Goal: Transaction & Acquisition: Purchase product/service

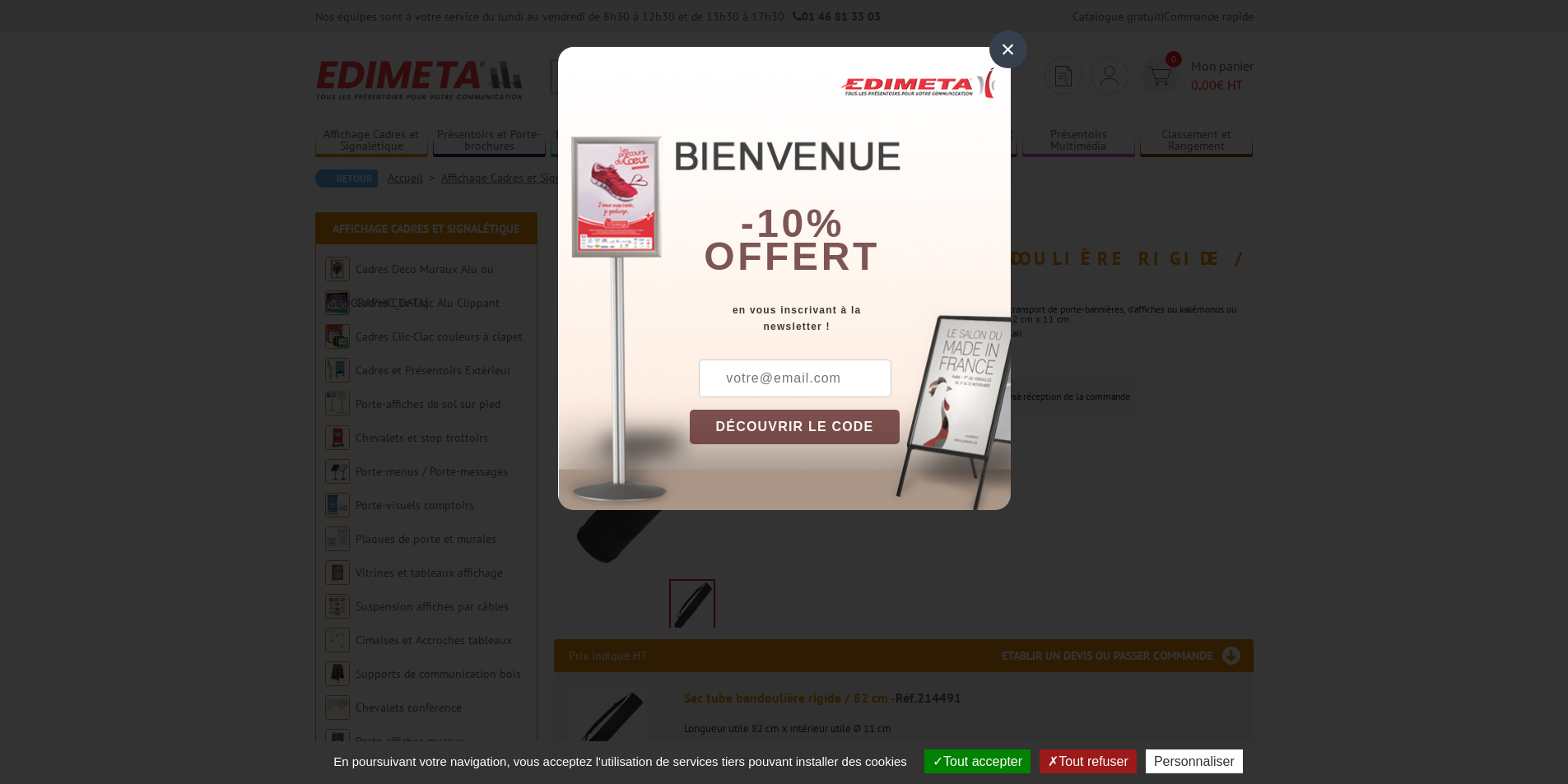
click at [1004, 45] on div "×" at bounding box center [1008, 49] width 38 height 38
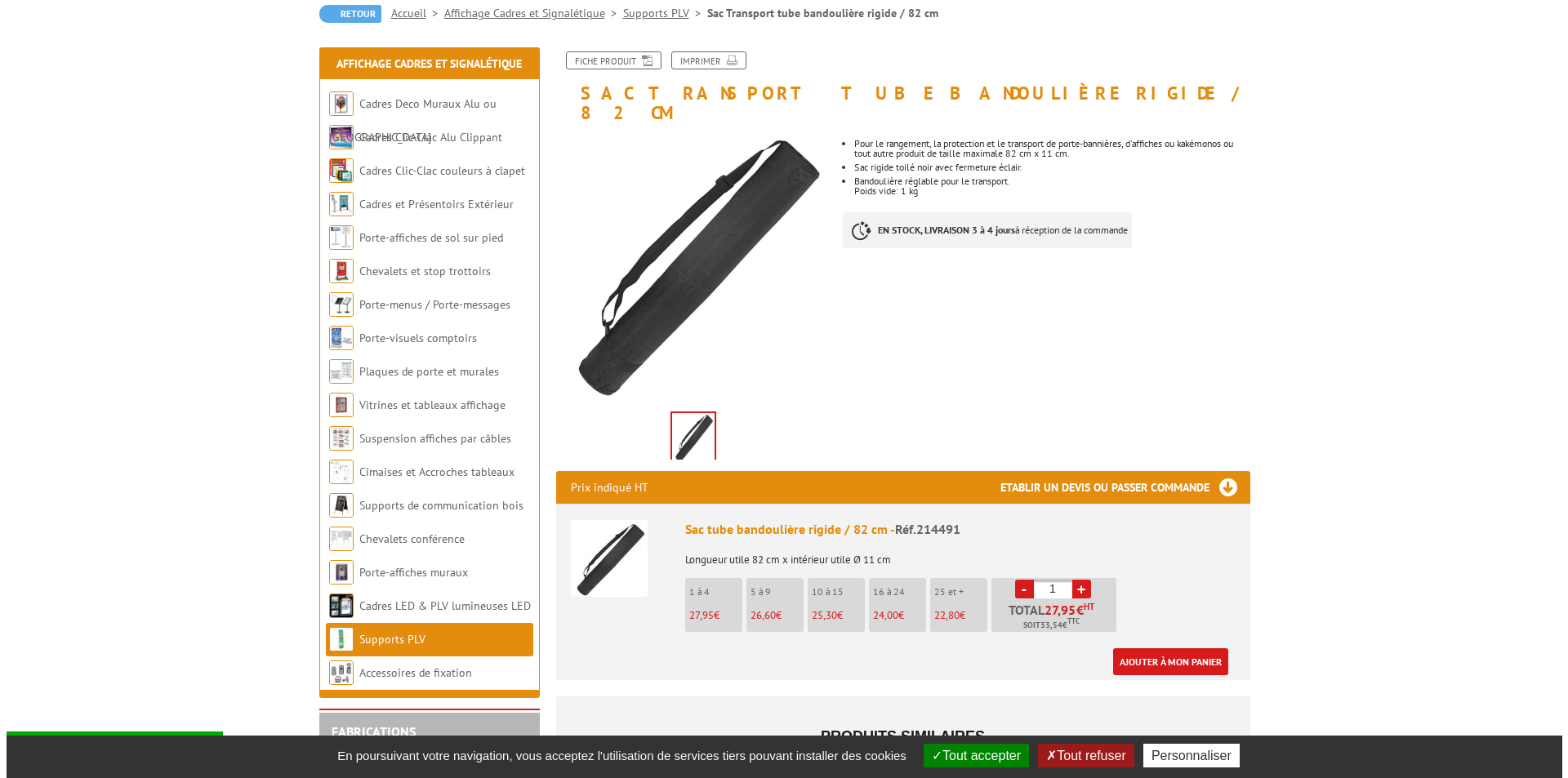
scroll to position [245, 0]
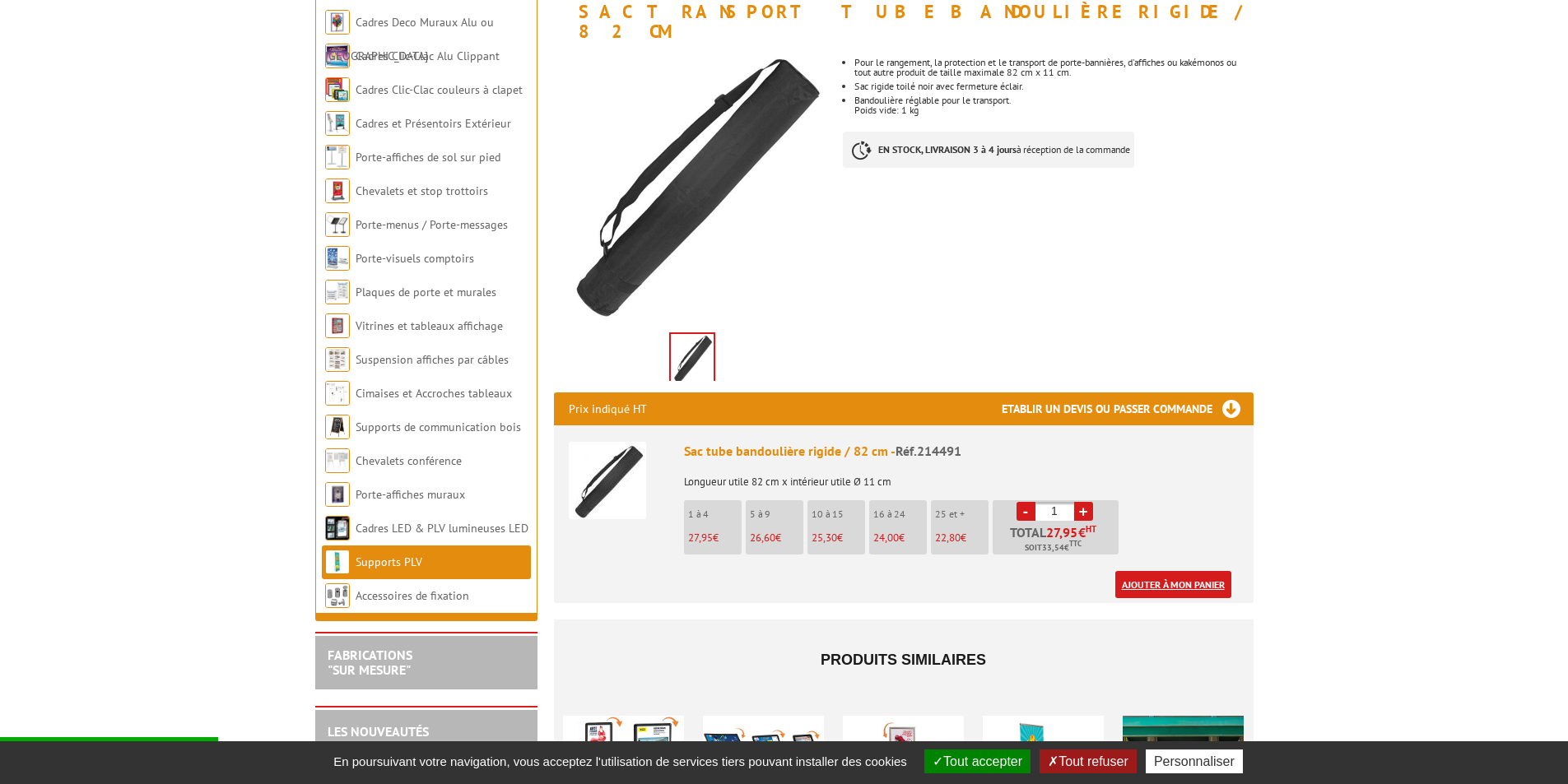
click at [1206, 571] on link "Ajouter à mon panier" at bounding box center [1173, 585] width 116 height 27
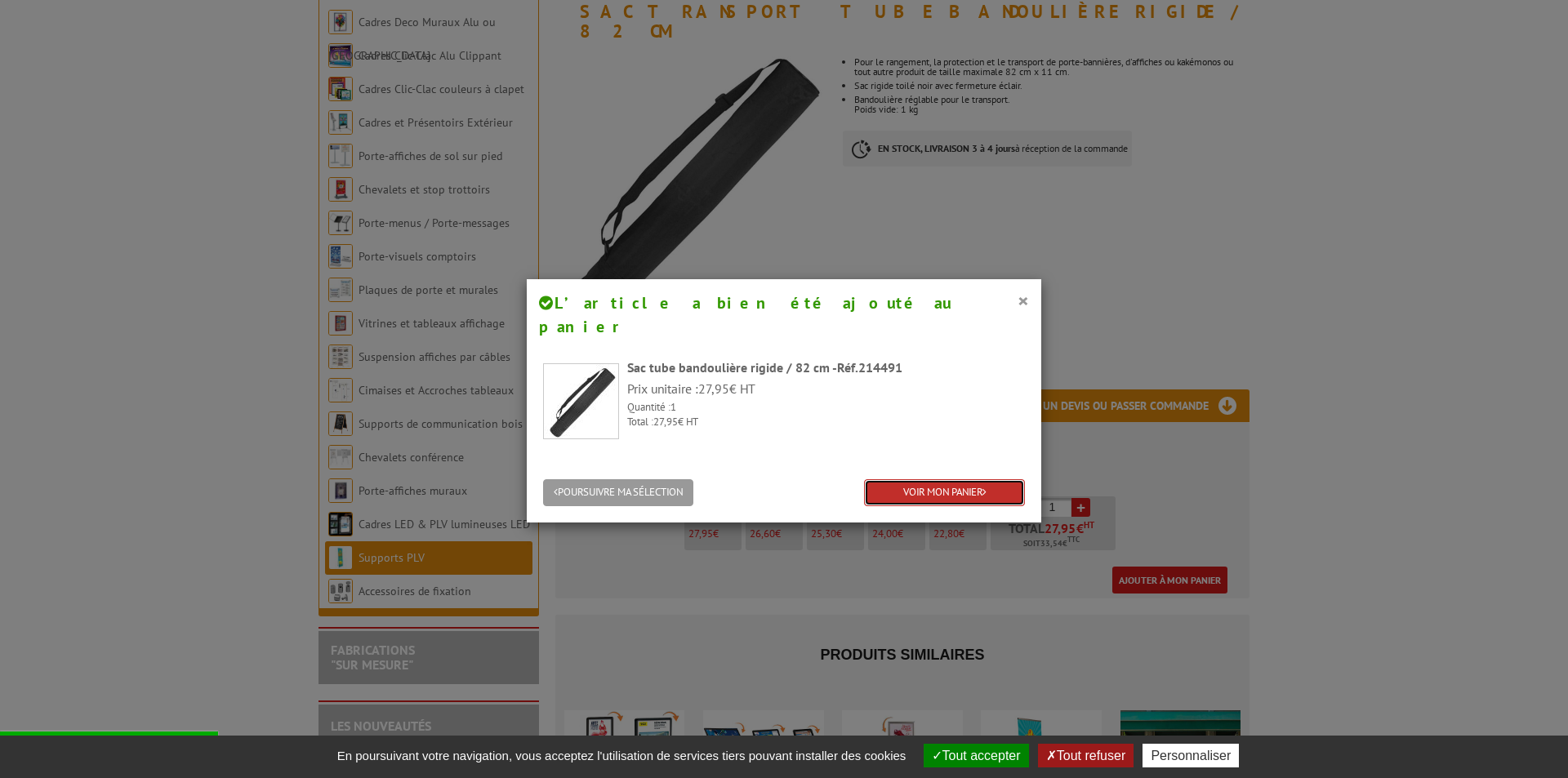
click at [900, 480] on link "VOIR MON PANIER" at bounding box center [944, 493] width 161 height 27
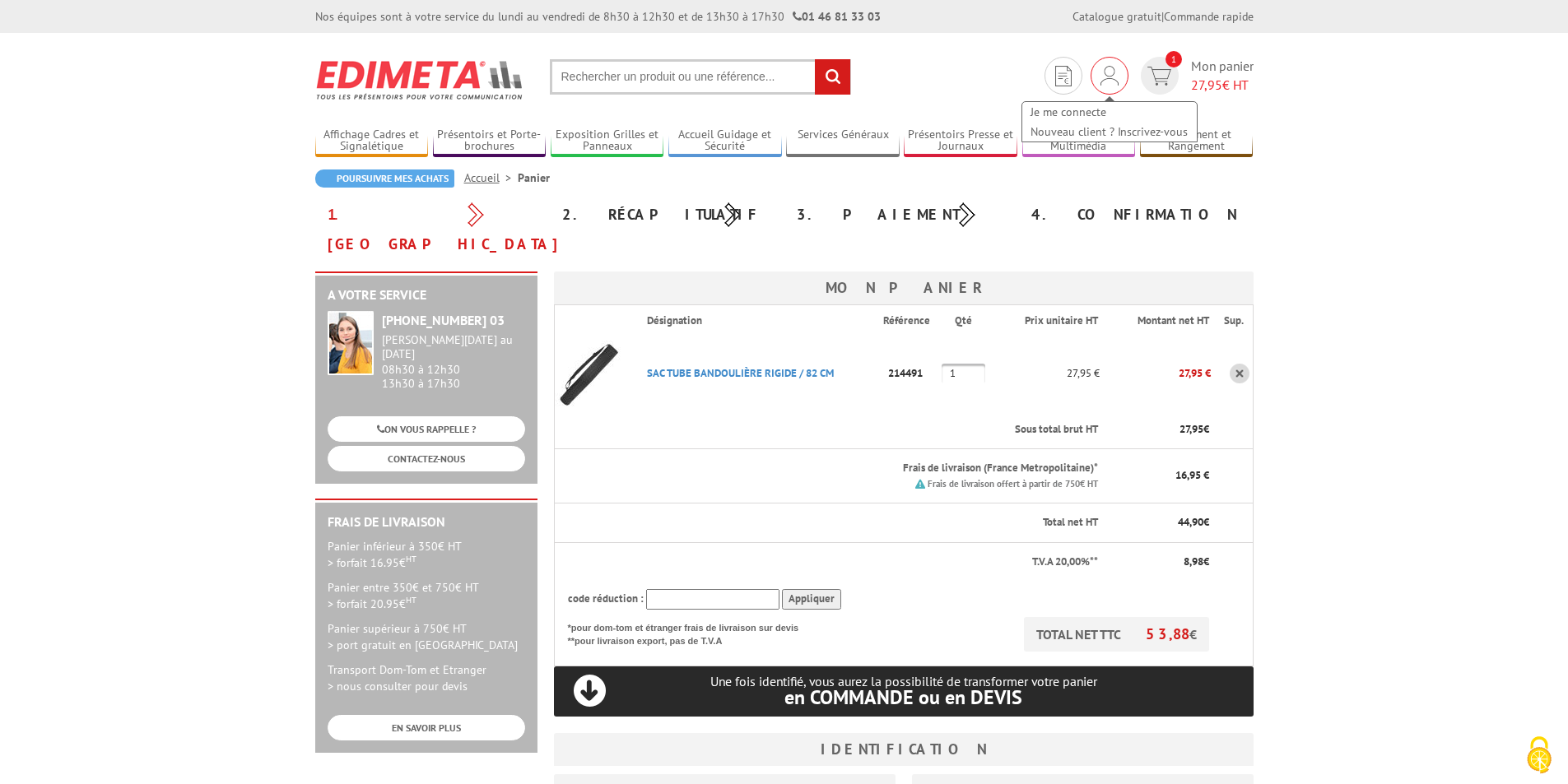
click at [1117, 78] on div "Je me connecte Nouveau client ? Inscrivez-vous" at bounding box center [1109, 75] width 38 height 38
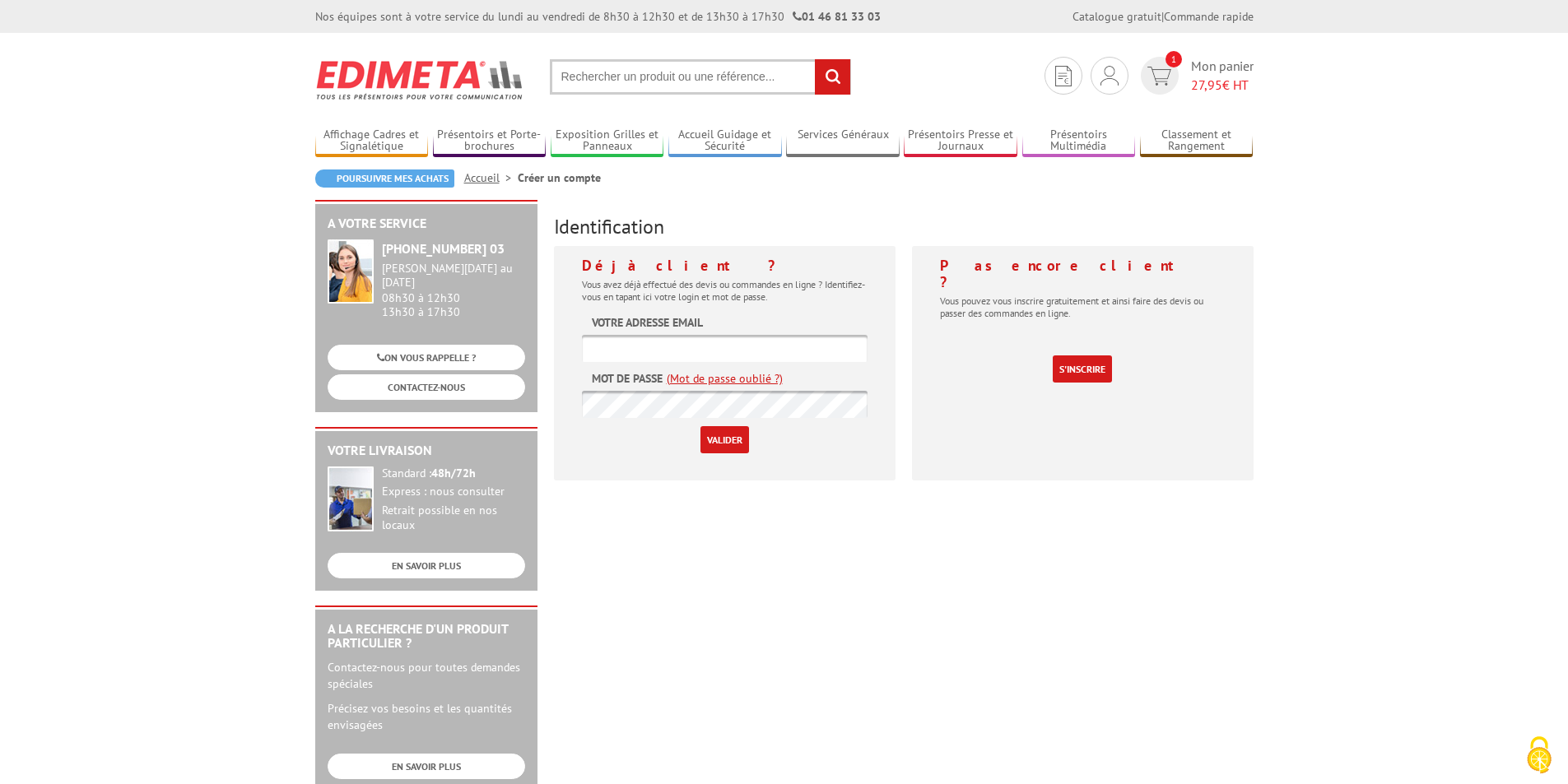
click at [632, 347] on input "text" at bounding box center [725, 348] width 286 height 27
click at [1170, 67] on span "1" at bounding box center [1173, 59] width 17 height 17
